Goal: Navigation & Orientation: Understand site structure

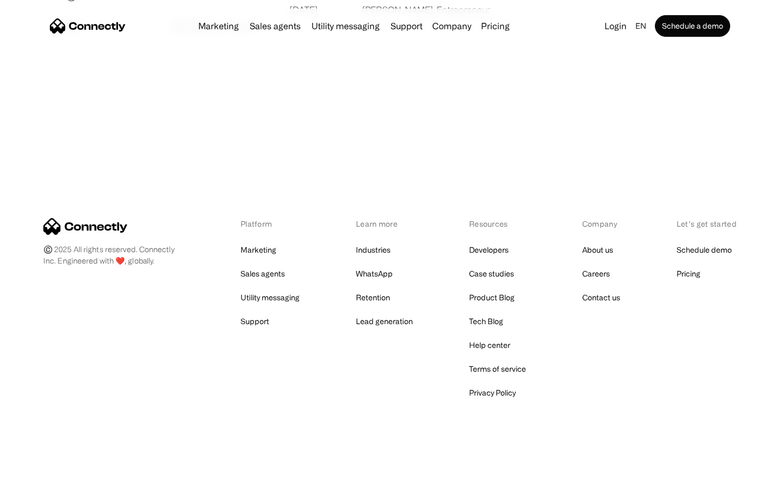
scroll to position [2081, 0]
